Goal: Task Accomplishment & Management: Use online tool/utility

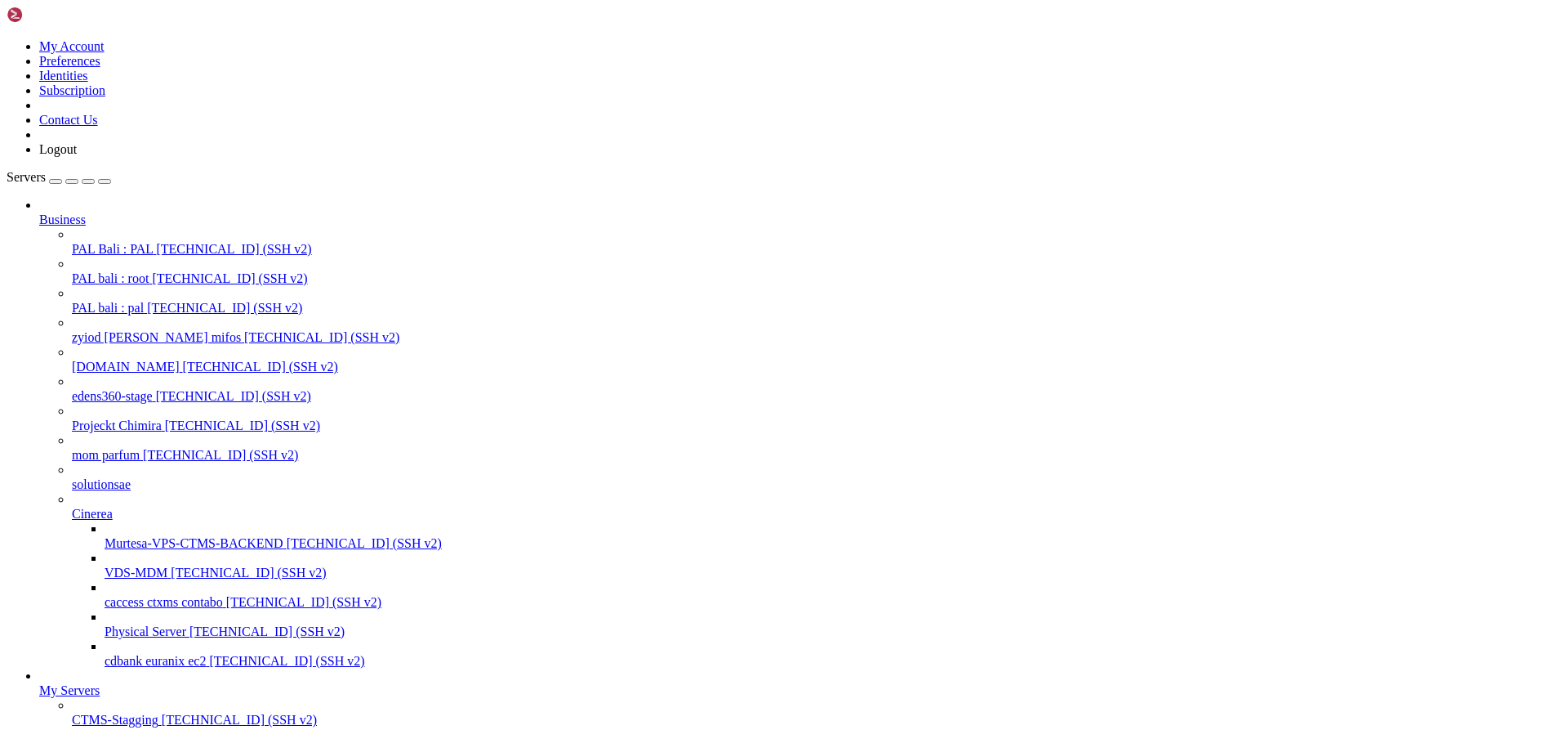
click at [156, 242] on span "[TECHNICAL_ID] (SSH v2)" at bounding box center [233, 249] width 155 height 14
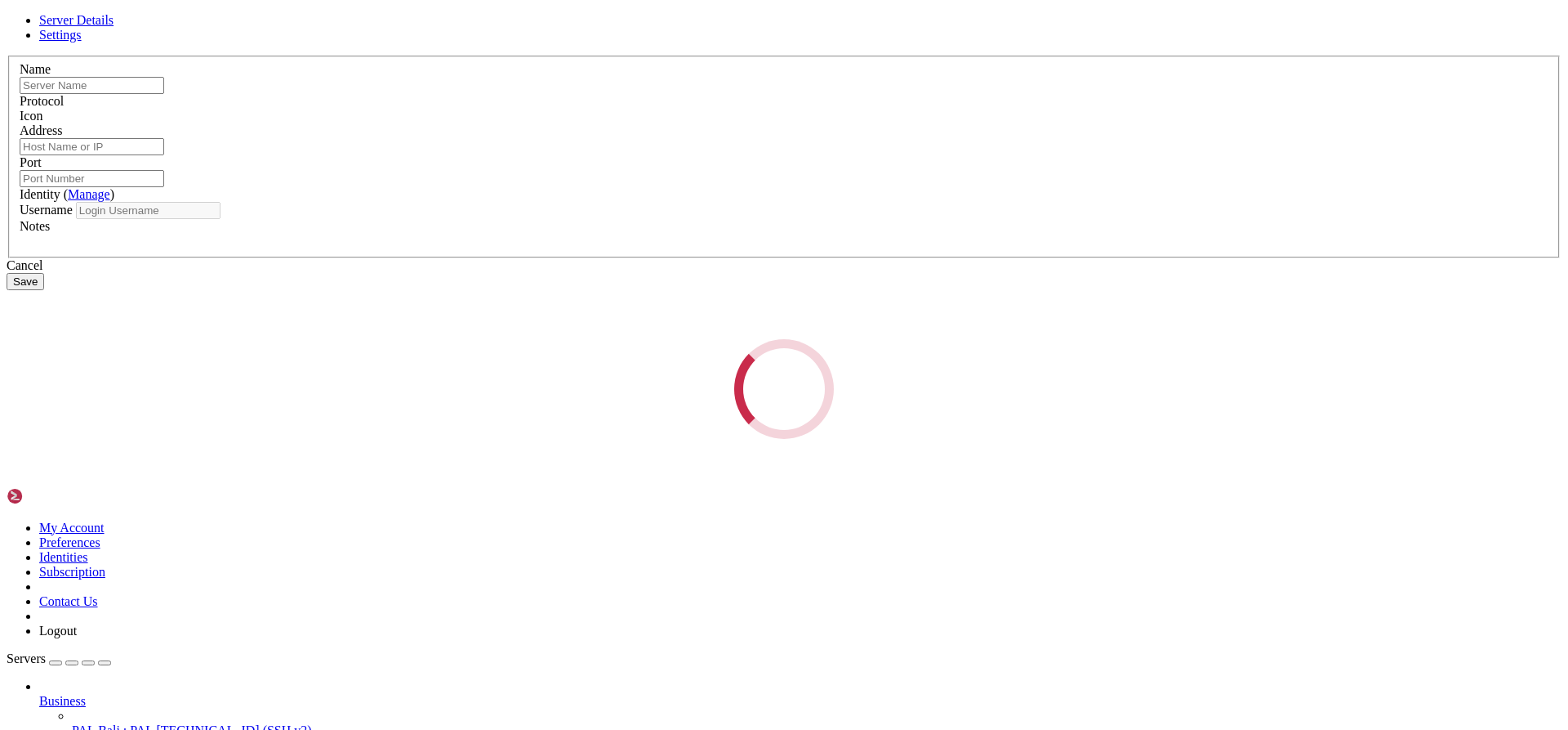
type input "PAL Bali : PAL"
type input "[TECHNICAL_ID]"
type input "55555"
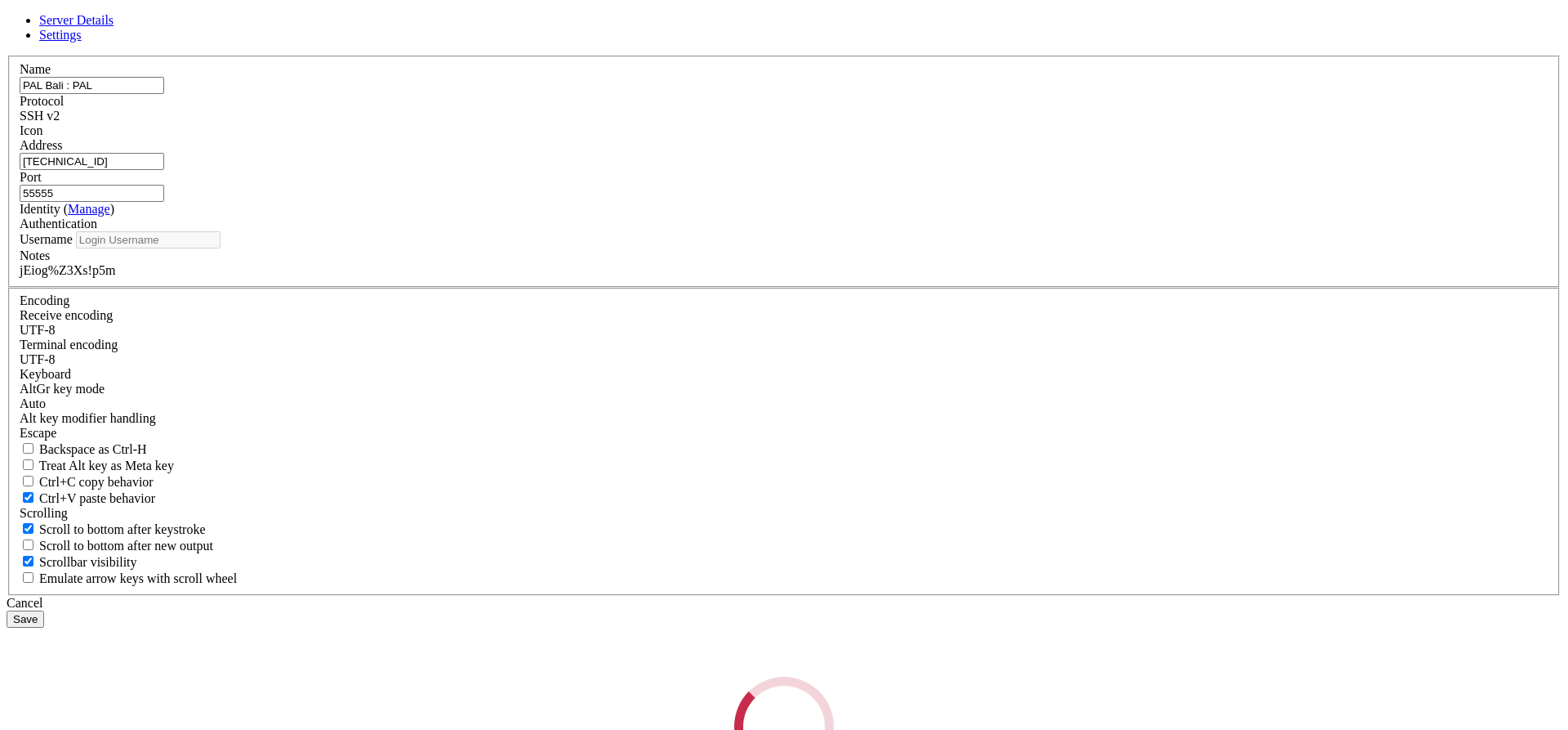
type input "pal"
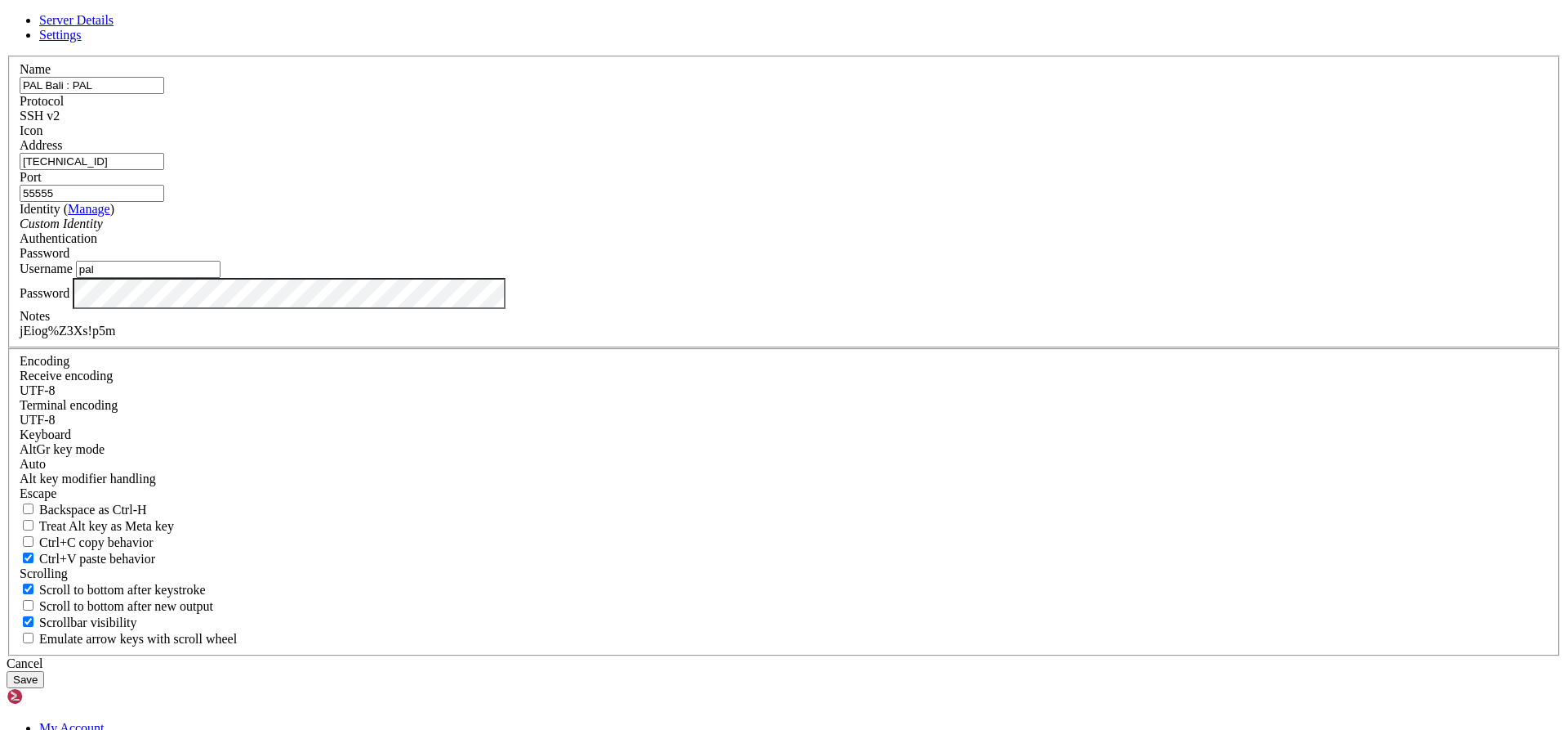
click at [621, 338] on div "jEiog%Z3Xs!p5m" at bounding box center [784, 331] width 1529 height 15
click at [872, 656] on div "Cancel" at bounding box center [784, 663] width 1555 height 15
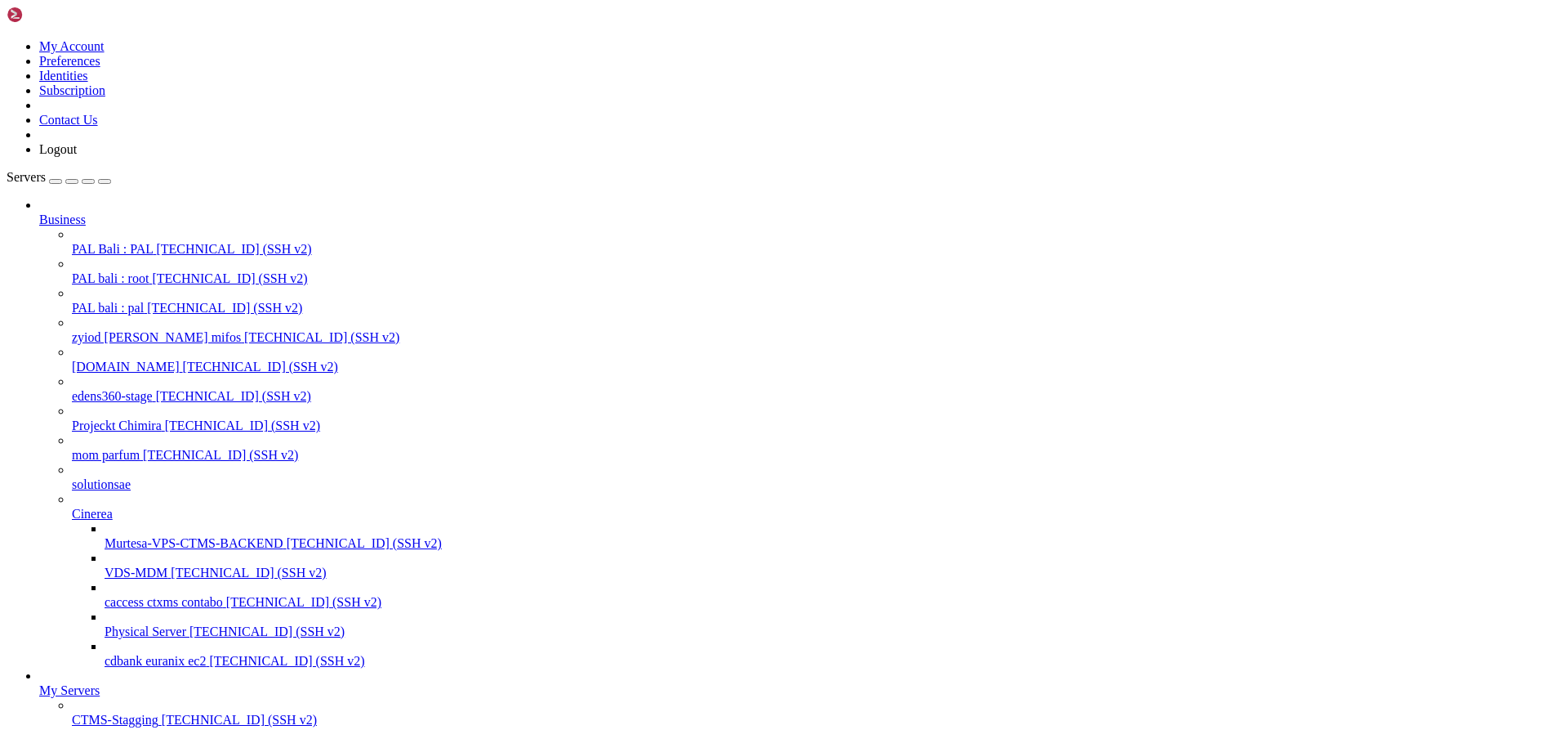
drag, startPoint x: 13, startPoint y: 1812, endPoint x: 14, endPoint y: 1836, distance: 24.0
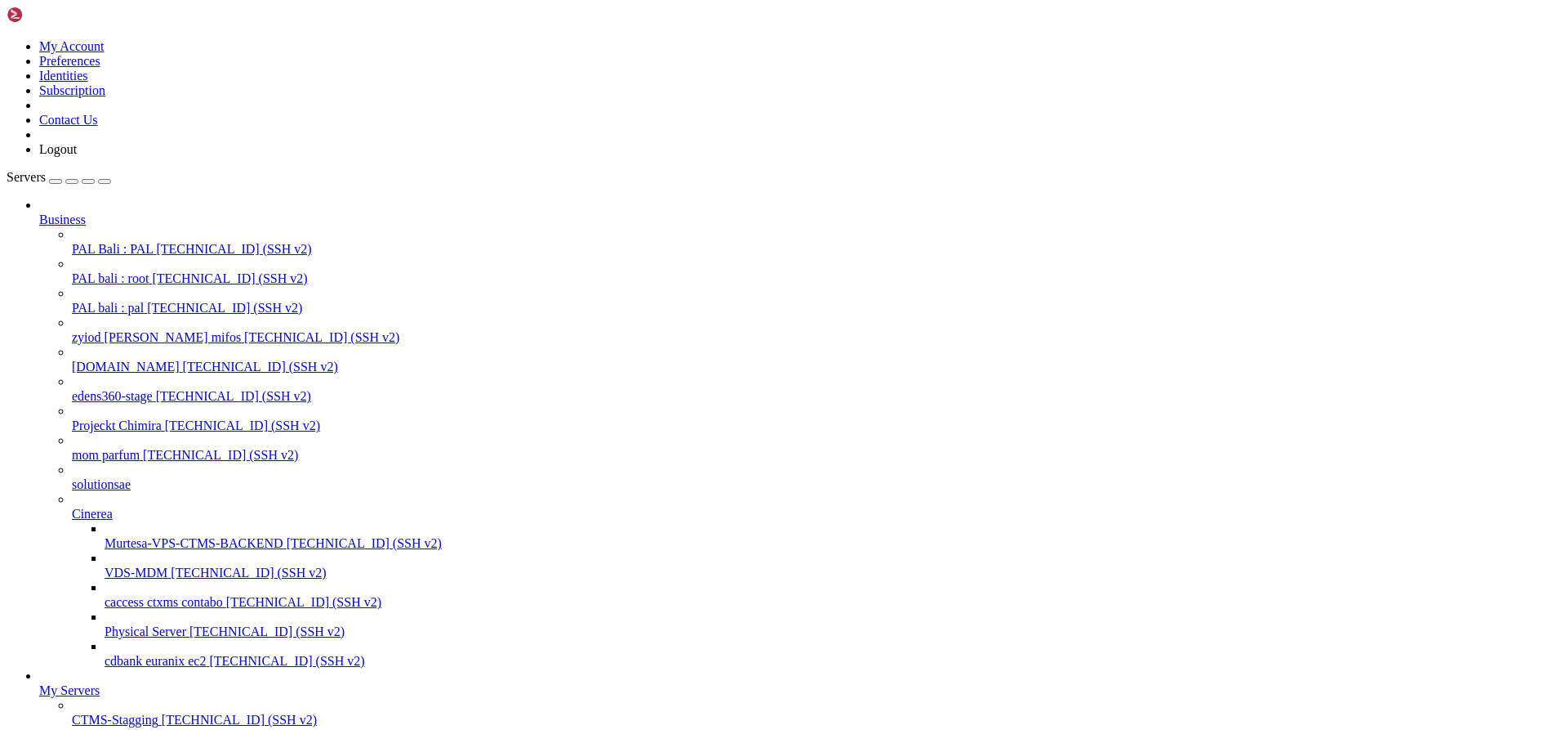
drag, startPoint x: 15, startPoint y: 1814, endPoint x: 740, endPoint y: 2339, distance: 895.1
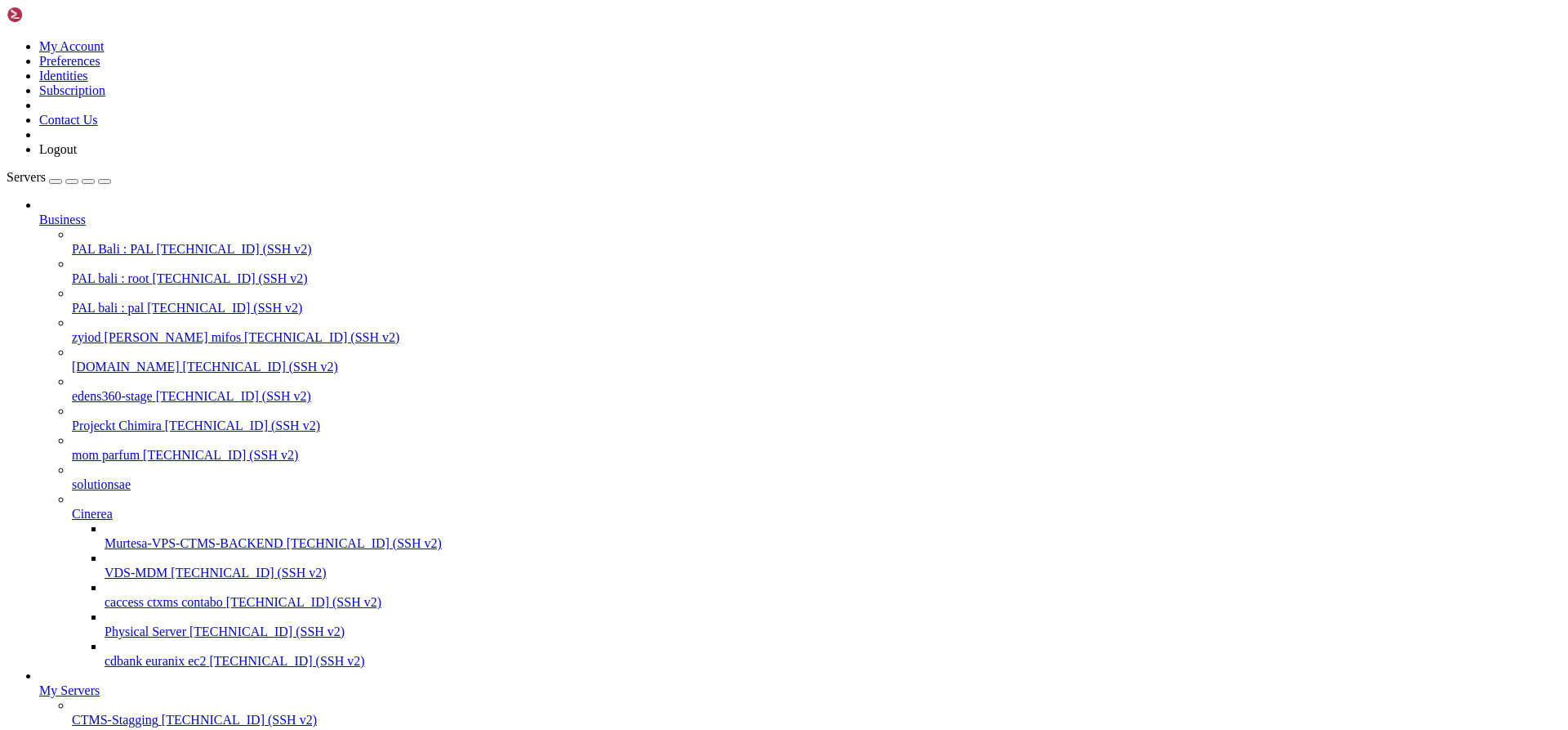
drag, startPoint x: 611, startPoint y: 2085, endPoint x: 16, endPoint y: 2071, distance: 595.2
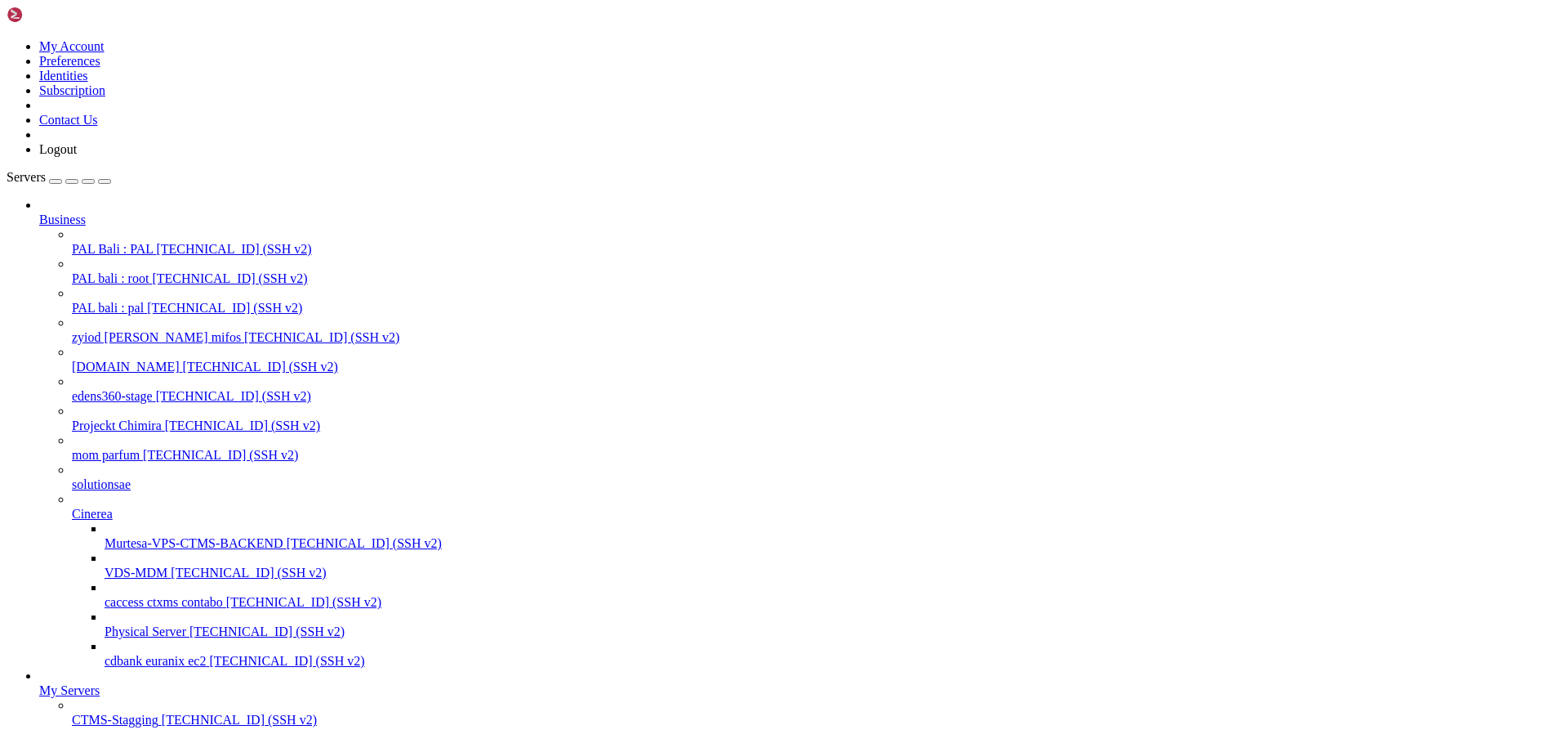
drag, startPoint x: 1024, startPoint y: 2084, endPoint x: 958, endPoint y: 2080, distance: 66.1
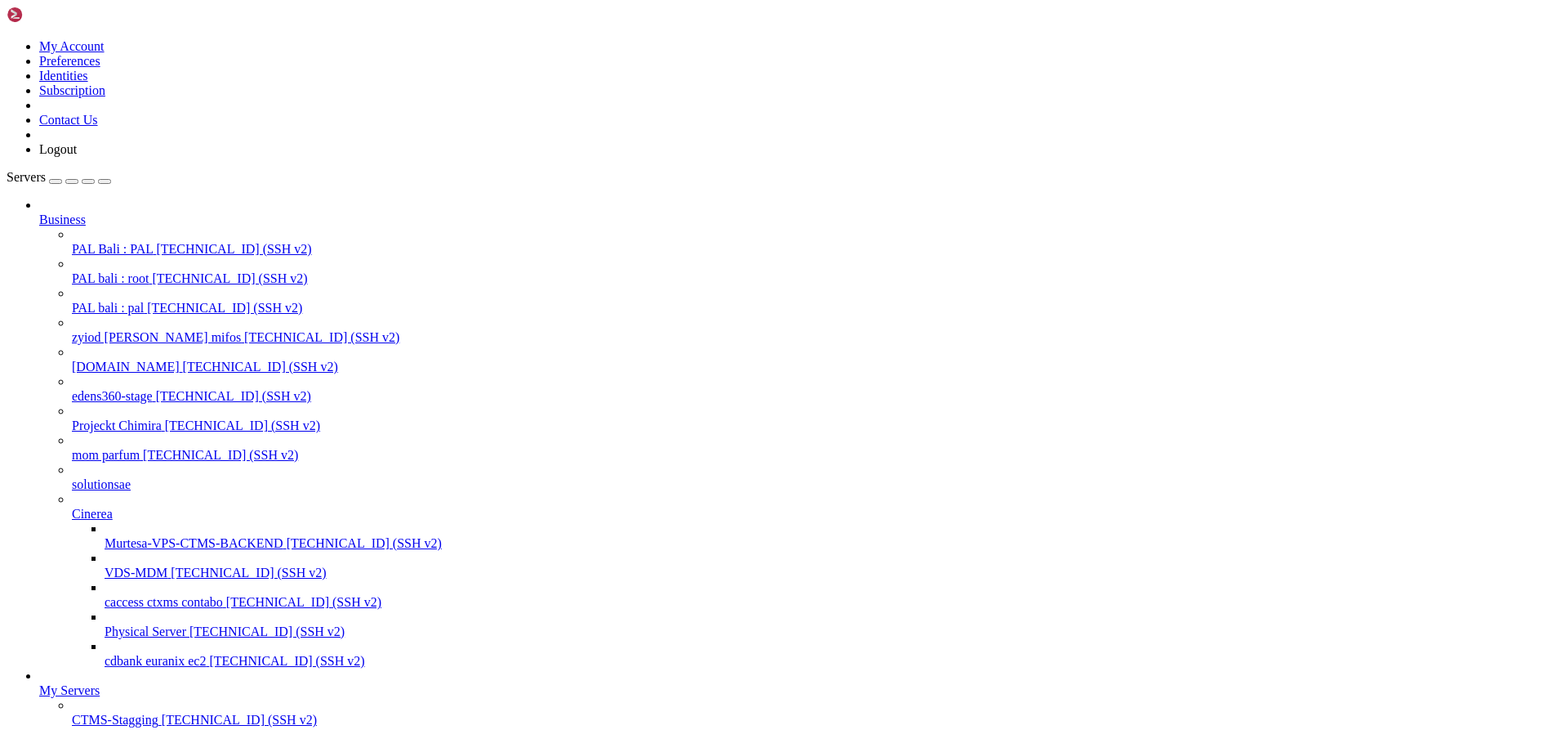
scroll to position [1604, 0]
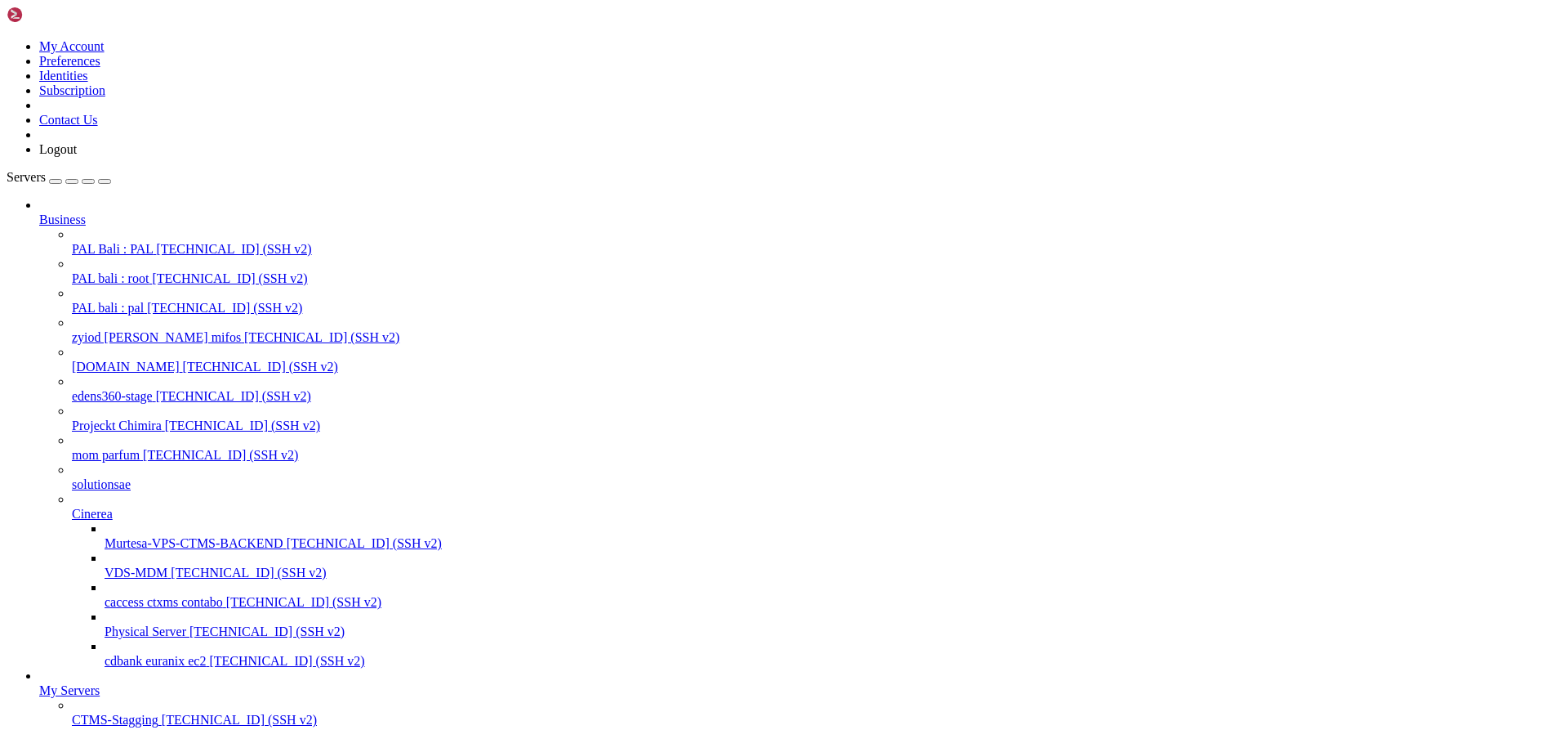
scroll to position [11770, 0]
